Goal: Transaction & Acquisition: Book appointment/travel/reservation

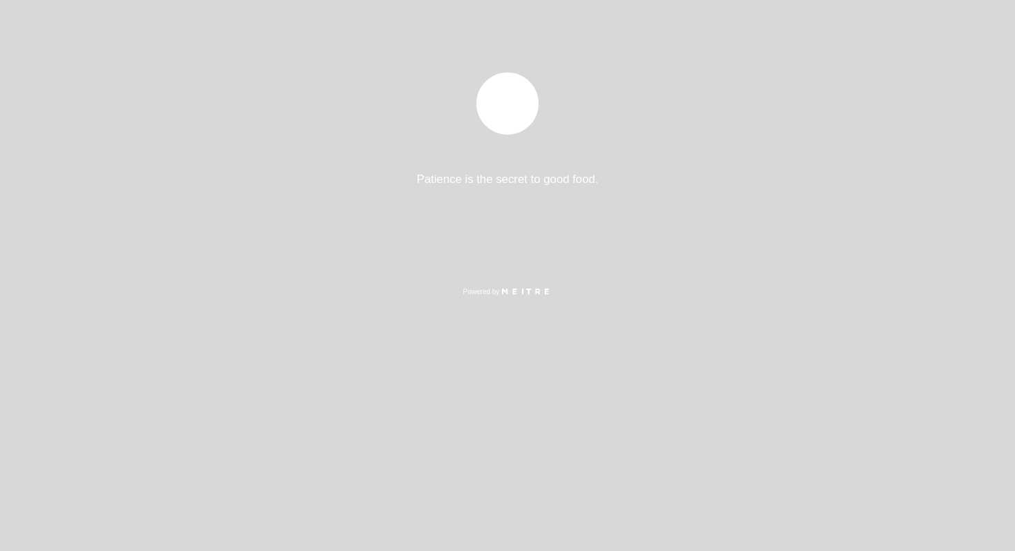
select select "es"
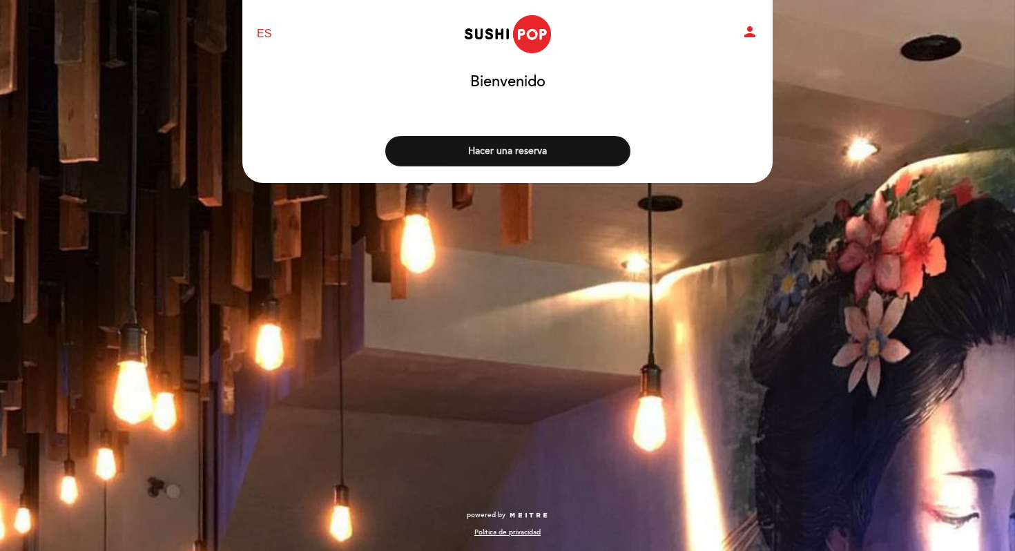
click at [509, 155] on button "Hacer una reserva" at bounding box center [507, 151] width 245 height 30
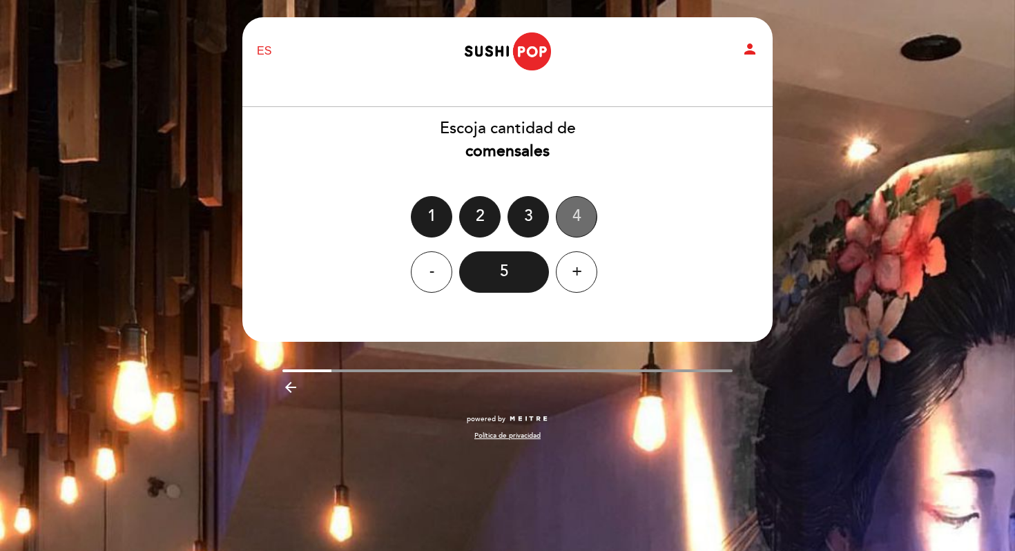
click at [556, 213] on div "4" at bounding box center [576, 216] width 41 height 41
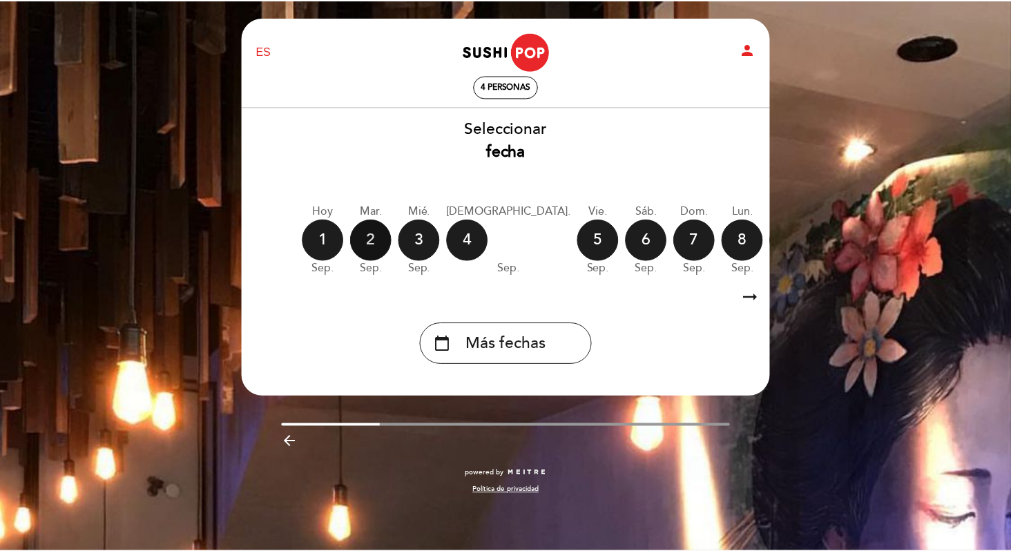
scroll to position [0, 107]
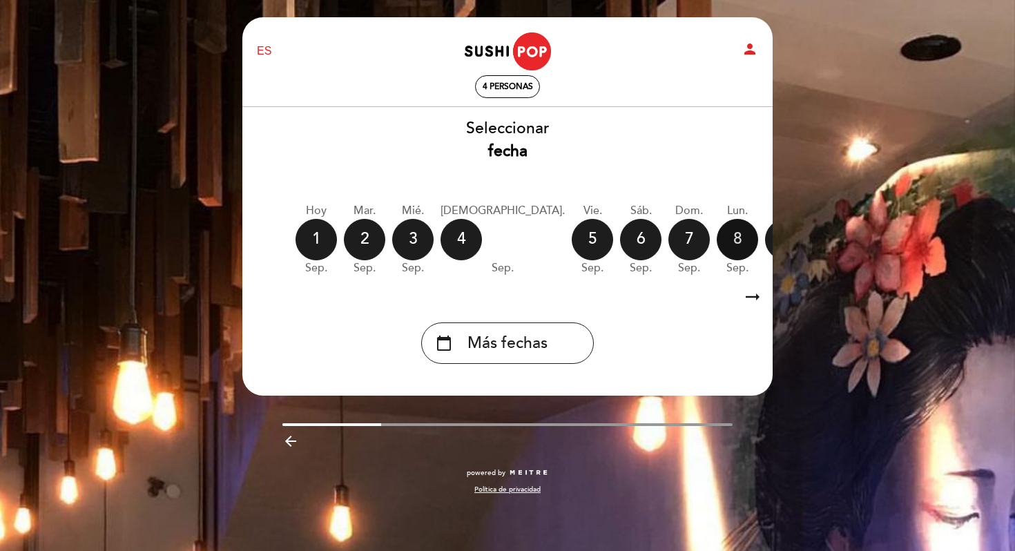
click at [717, 252] on div "8" at bounding box center [737, 239] width 41 height 41
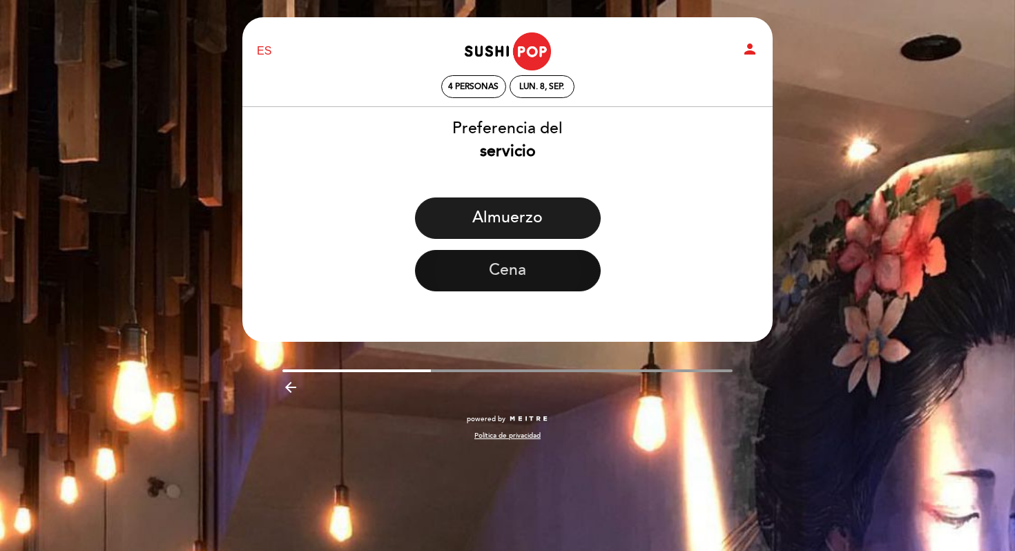
click at [515, 271] on button "Cena" at bounding box center [508, 270] width 186 height 41
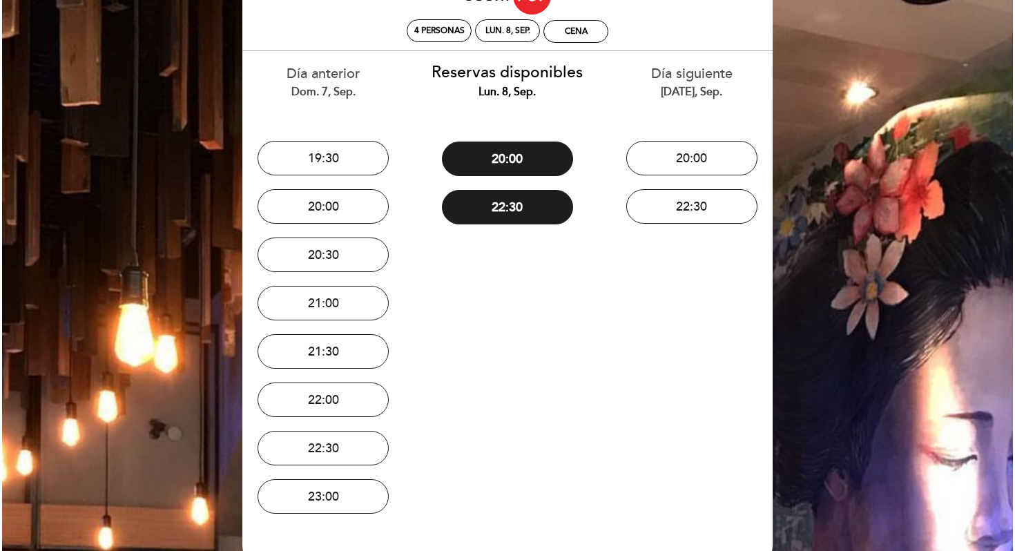
scroll to position [0, 0]
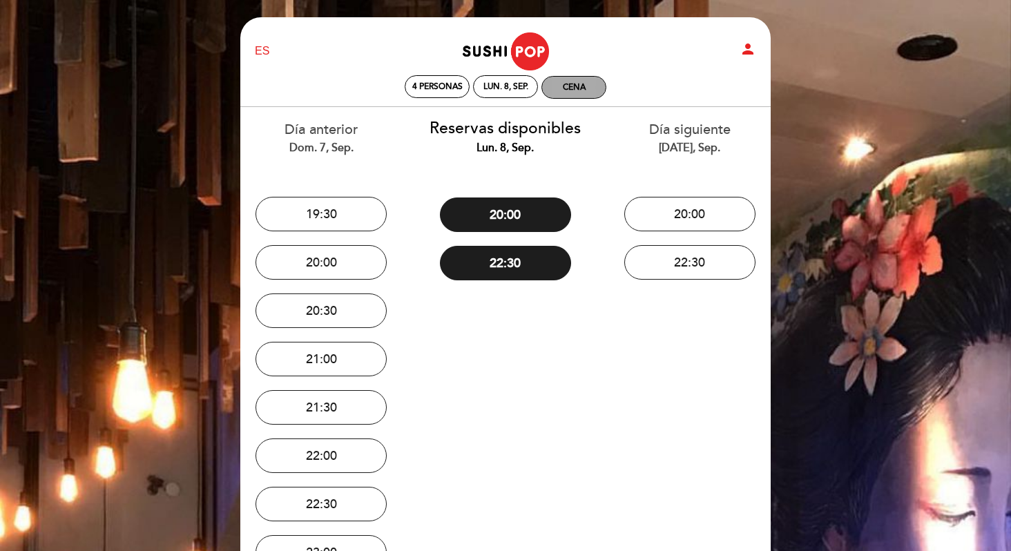
click at [572, 84] on div "Cena" at bounding box center [574, 87] width 23 height 10
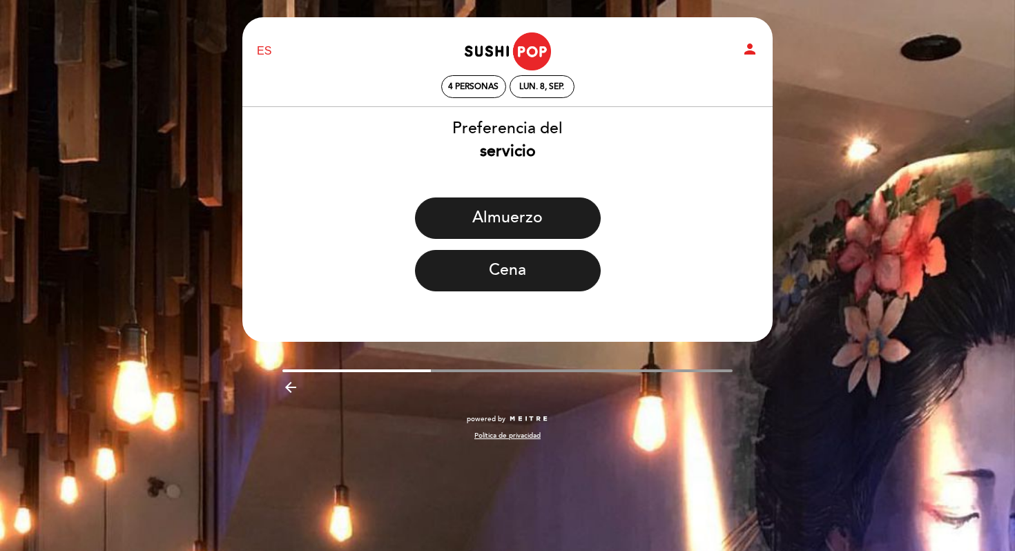
click at [539, 295] on div "Cena" at bounding box center [508, 276] width 532 height 52
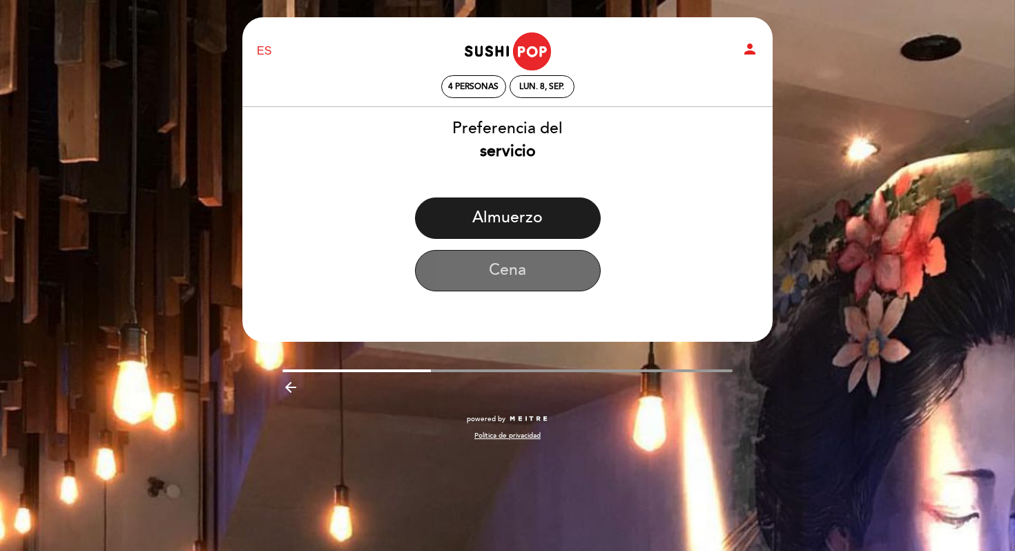
click at [540, 278] on button "Cena" at bounding box center [508, 270] width 186 height 41
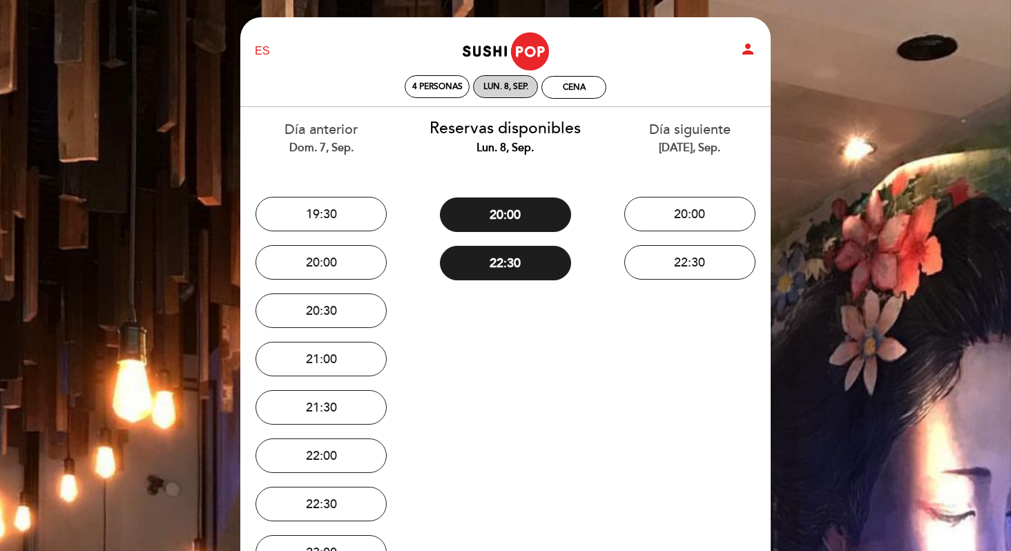
click at [536, 90] on div "lun. 8, sep." at bounding box center [505, 86] width 65 height 23
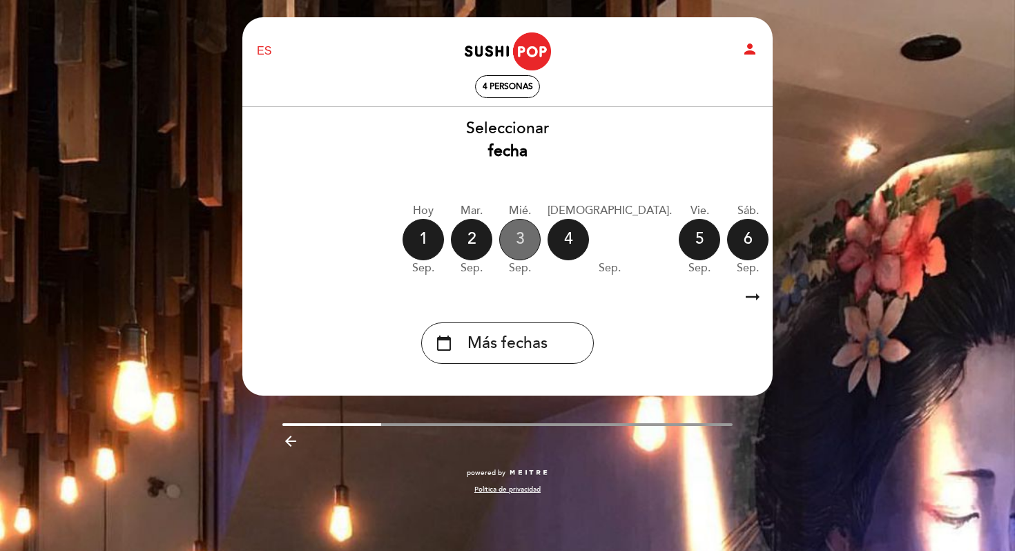
click at [525, 241] on div "3" at bounding box center [519, 239] width 41 height 41
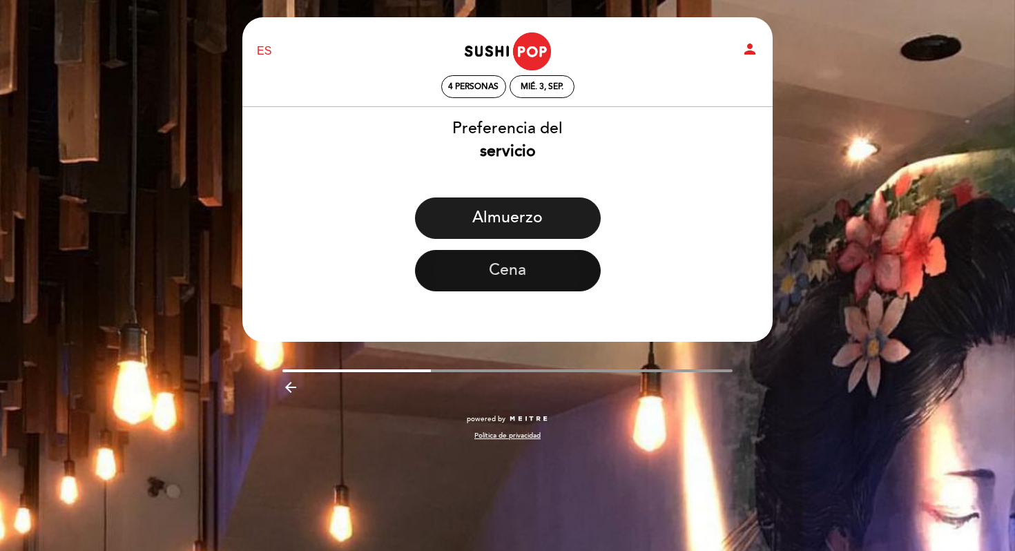
click at [538, 283] on button "Cena" at bounding box center [508, 270] width 186 height 41
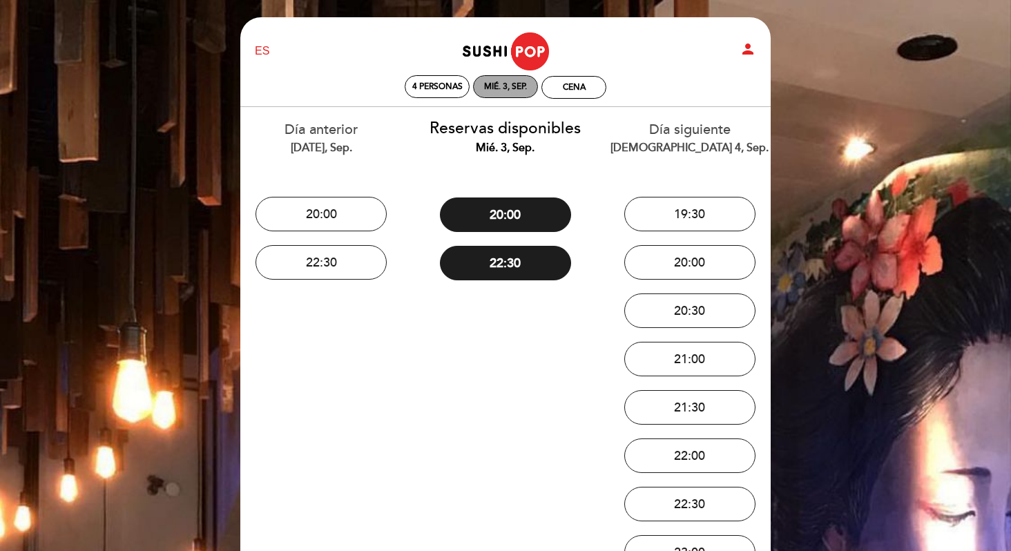
click at [516, 88] on div "mié. 3, sep." at bounding box center [505, 86] width 43 height 10
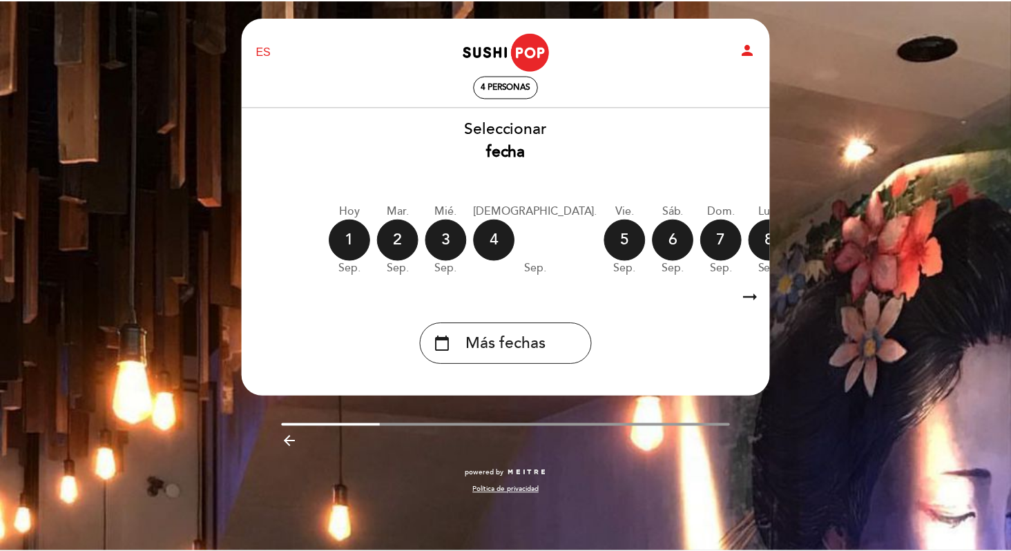
scroll to position [0, 128]
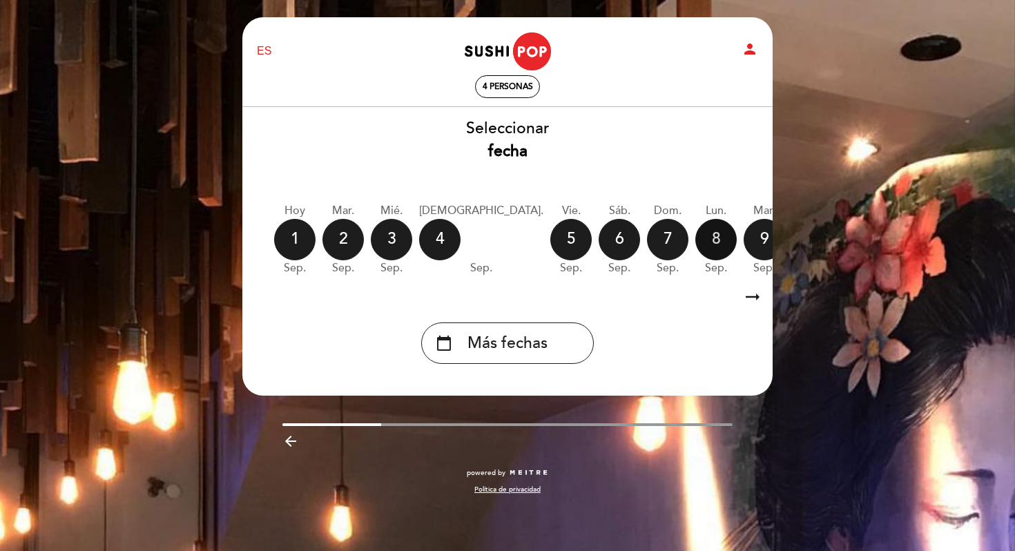
click at [695, 233] on div "8" at bounding box center [715, 239] width 41 height 41
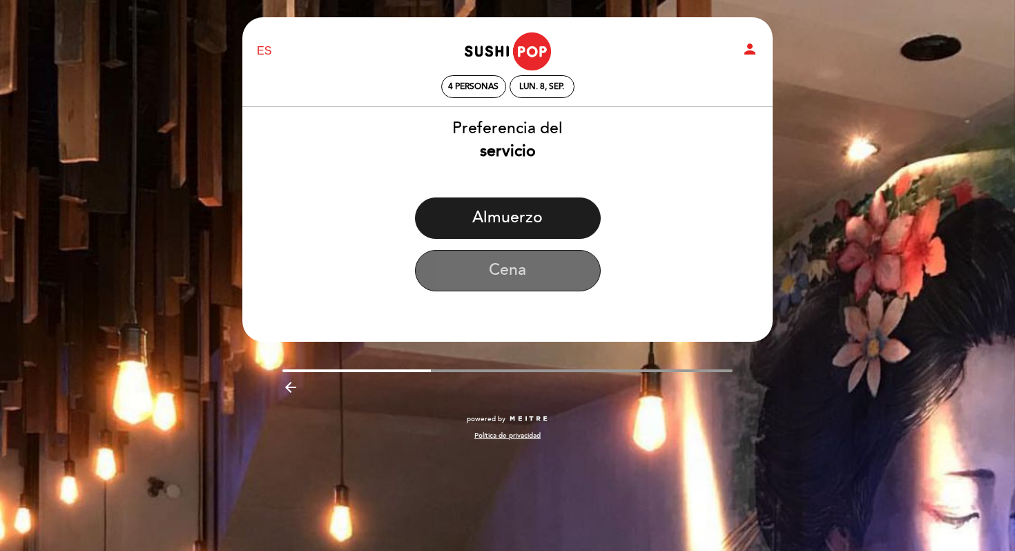
click at [527, 258] on button "Cena" at bounding box center [508, 270] width 186 height 41
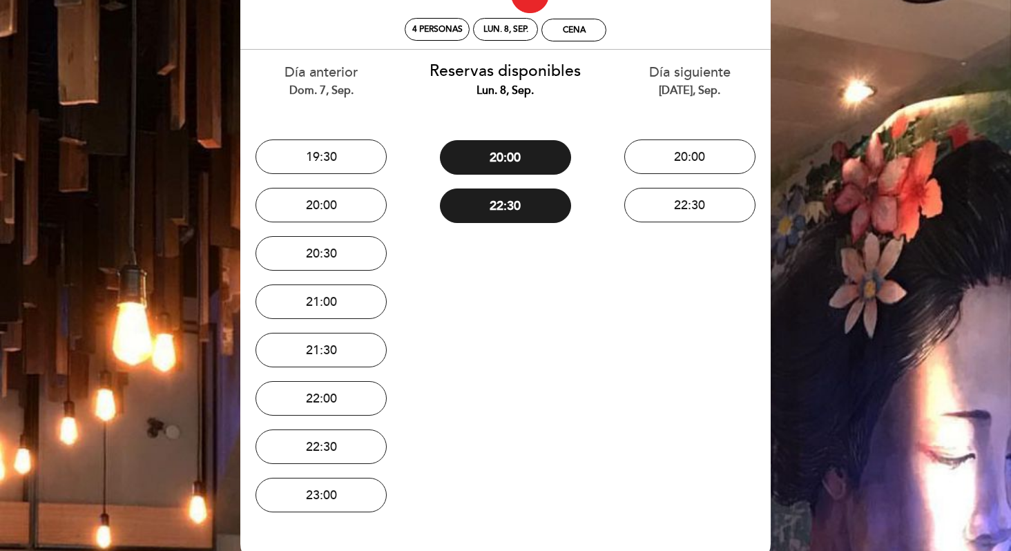
scroll to position [66, 0]
